Goal: Navigation & Orientation: Go to known website

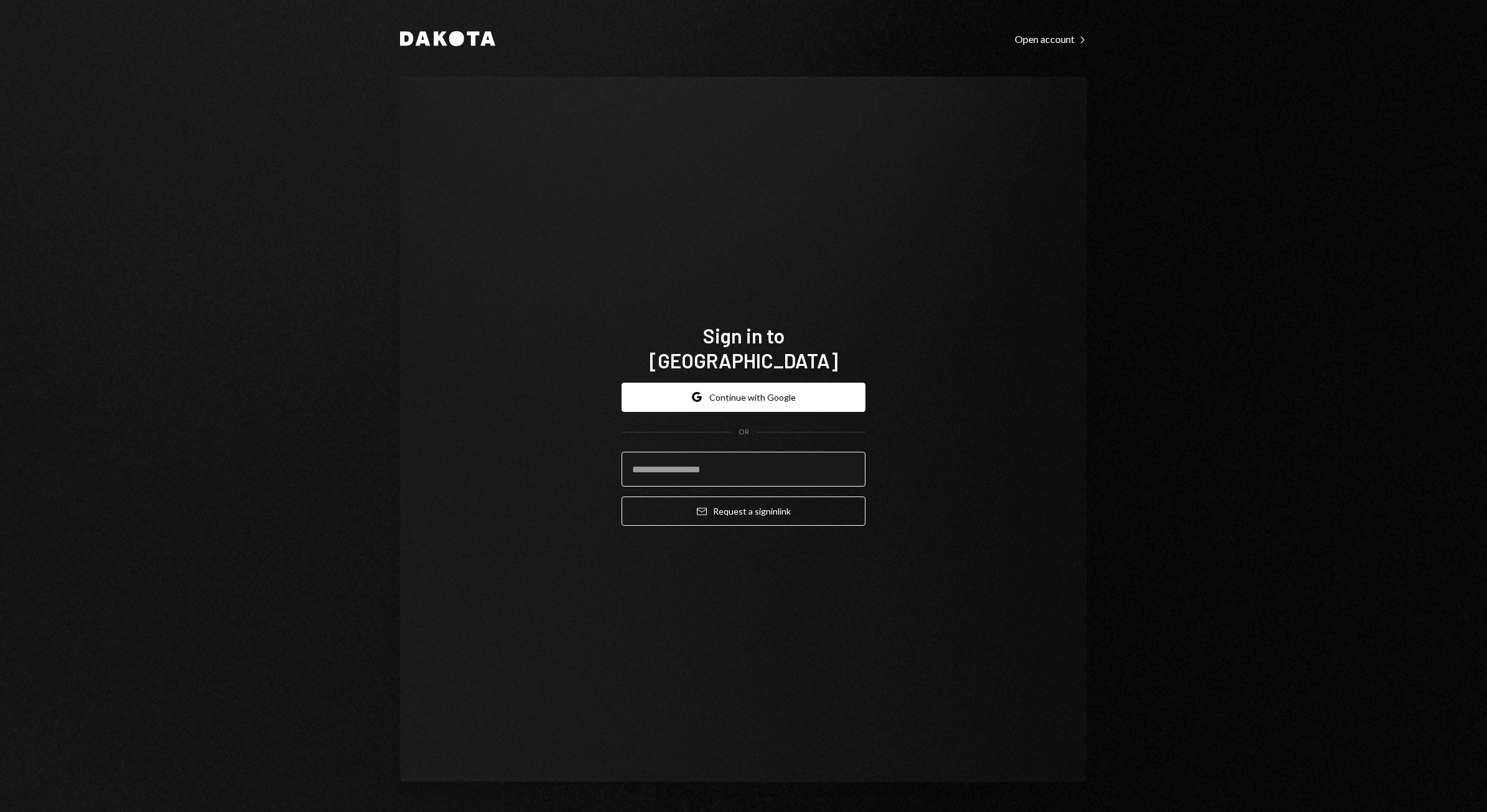
click at [746, 452] on input "email" at bounding box center [744, 469] width 244 height 35
type input "**********"
click at [685, 506] on button "Email Request a sign in link" at bounding box center [744, 511] width 244 height 30
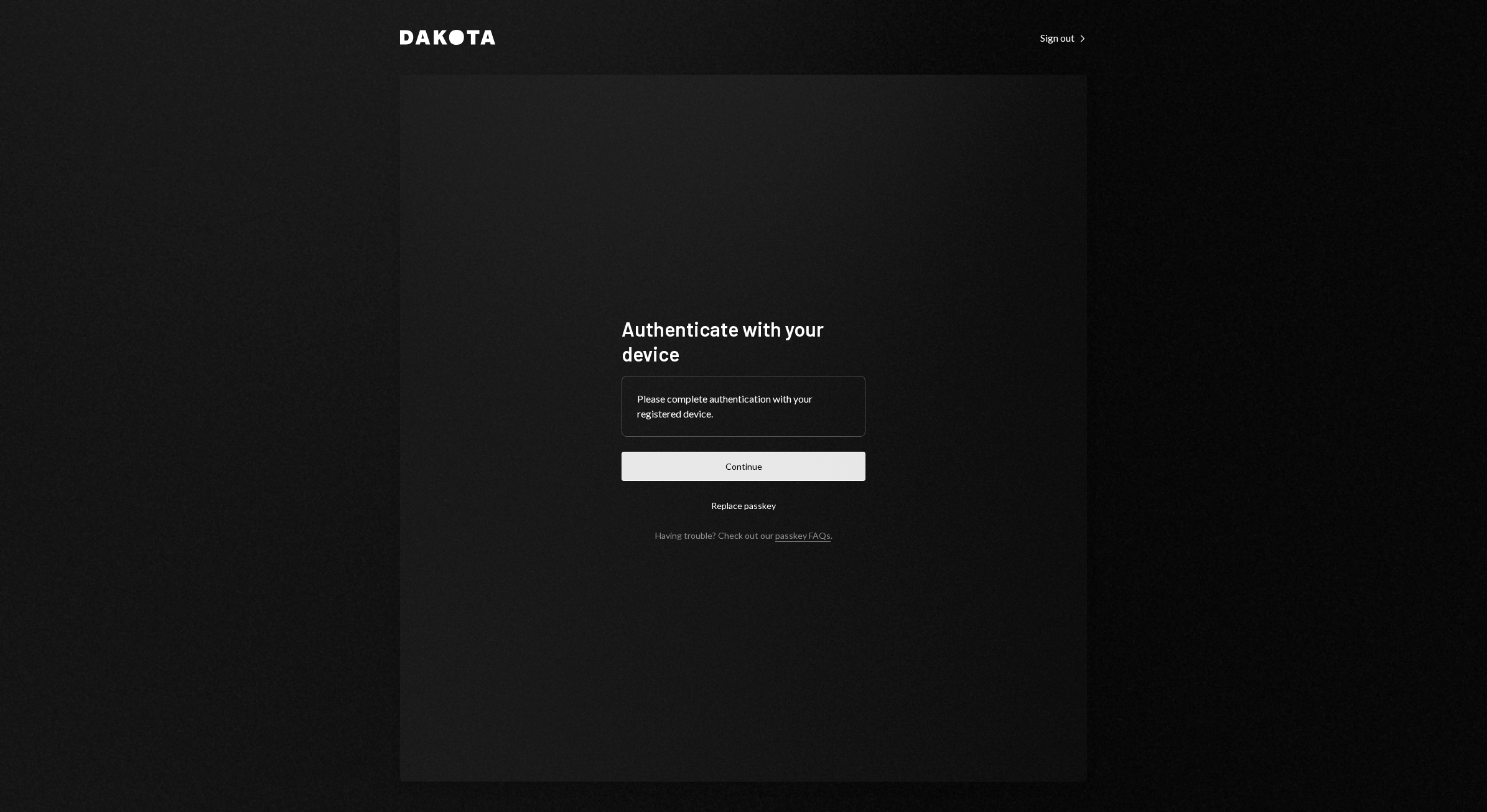
click at [749, 468] on button "Continue" at bounding box center [744, 466] width 244 height 30
